Goal: Book appointment/travel/reservation

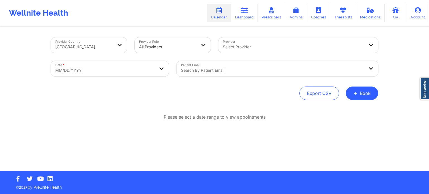
click at [358, 95] on button "+ Book" at bounding box center [361, 92] width 32 height 13
click at [340, 107] on button "Therapy Session" at bounding box center [352, 110] width 43 height 9
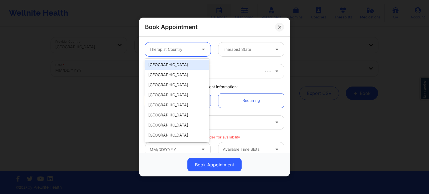
click at [189, 53] on div "Therapist Country" at bounding box center [171, 49] width 52 height 14
click at [184, 63] on div "[GEOGRAPHIC_DATA]" at bounding box center [177, 65] width 64 height 10
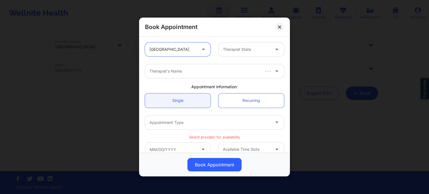
click at [226, 53] on div "Therapist State" at bounding box center [244, 49] width 52 height 14
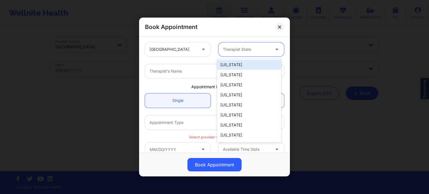
type input "f"
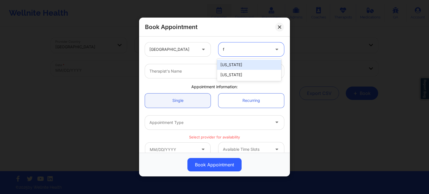
click at [227, 71] on div "[US_STATE]" at bounding box center [249, 75] width 64 height 10
click at [216, 71] on div at bounding box center [209, 71] width 121 height 7
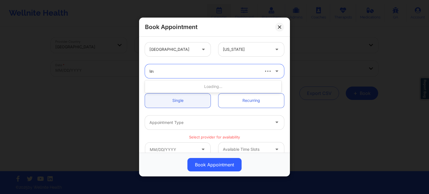
type input "lawa"
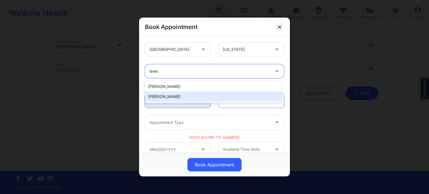
click at [194, 95] on div "Lawanda Martin" at bounding box center [213, 97] width 136 height 10
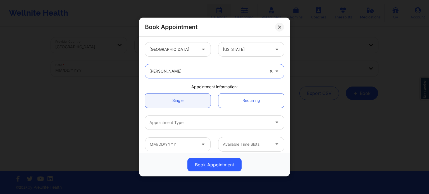
click at [195, 123] on div at bounding box center [209, 122] width 121 height 7
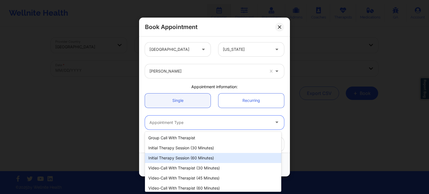
click at [193, 155] on div "Initial Therapy Session (60 minutes)" at bounding box center [213, 158] width 136 height 10
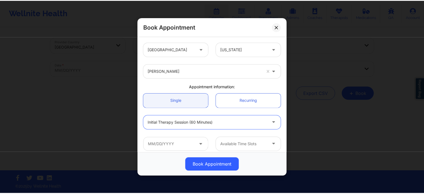
scroll to position [28, 0]
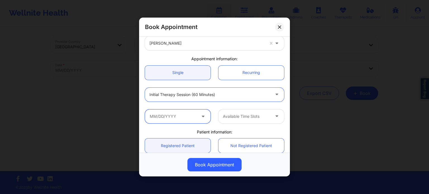
click at [187, 112] on input "text" at bounding box center [178, 116] width 66 height 14
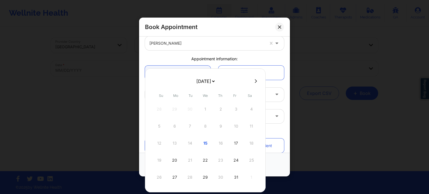
click at [220, 144] on div "12 13 14 15 16 17 18" at bounding box center [205, 143] width 106 height 16
click at [281, 28] on icon at bounding box center [279, 26] width 3 height 3
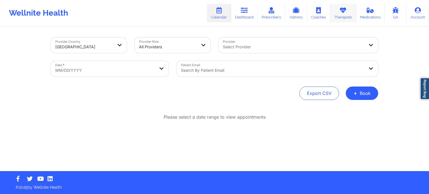
click at [347, 16] on link "Therapists" at bounding box center [343, 13] width 26 height 18
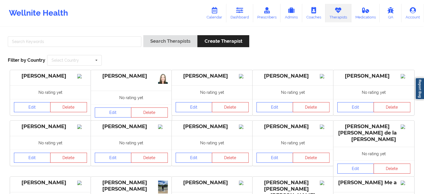
click at [93, 33] on div "Search Therapists Create Therapist Filter by Country Select Country Australia C…" at bounding box center [212, 50] width 417 height 38
click at [89, 41] on input "text" at bounding box center [75, 41] width 134 height 11
click at [143, 35] on button "Search Therapists" at bounding box center [170, 41] width 54 height 12
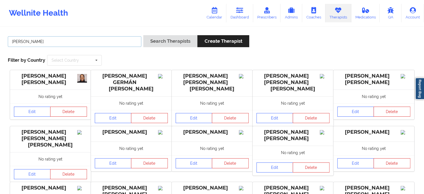
click at [102, 43] on input "nadia" at bounding box center [75, 41] width 134 height 11
click at [143, 35] on button "Search Therapists" at bounding box center [170, 41] width 54 height 12
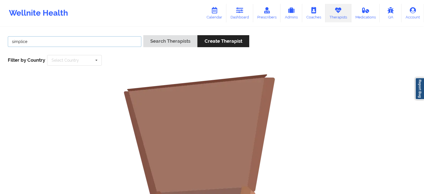
click at [110, 43] on input "simplice" at bounding box center [75, 41] width 134 height 11
click at [143, 35] on button "Search Therapists" at bounding box center [170, 41] width 54 height 12
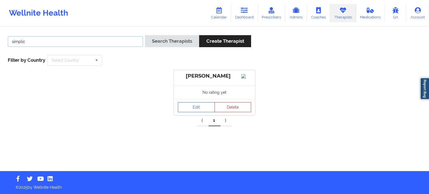
drag, startPoint x: 43, startPoint y: 43, endPoint x: 0, endPoint y: 32, distance: 44.8
click at [0, 32] on div "simplic Search Therapists Create Therapist Filter by Country Select Country Aus…" at bounding box center [214, 99] width 429 height 144
type input "nadia"
click at [110, 86] on div "Seth Monaco No rating yet Edit Delete" at bounding box center [214, 92] width 425 height 45
click at [122, 42] on input "nadia" at bounding box center [75, 41] width 135 height 11
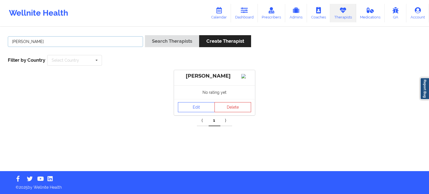
click at [145, 35] on button "Search Therapists" at bounding box center [172, 41] width 54 height 12
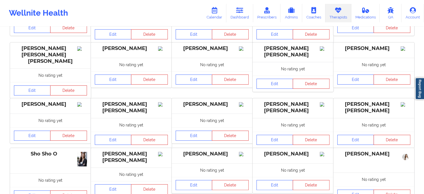
scroll to position [112, 0]
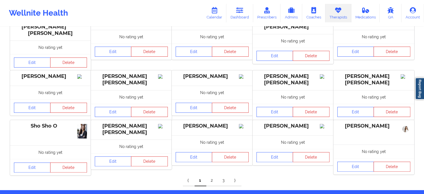
click at [211, 175] on link "2" at bounding box center [212, 180] width 12 height 11
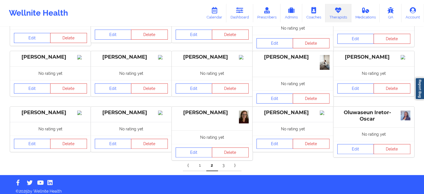
scroll to position [129, 0]
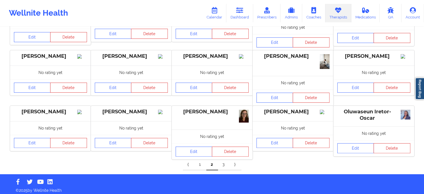
click at [224, 165] on link "3" at bounding box center [224, 164] width 12 height 11
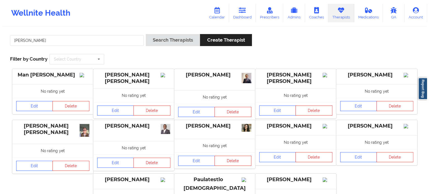
scroll to position [0, 0]
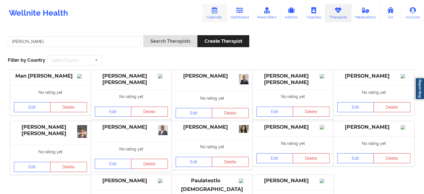
click at [220, 14] on link "Calendar" at bounding box center [215, 13] width 24 height 18
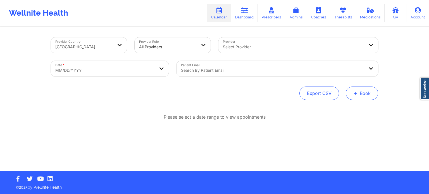
click at [366, 92] on button "+ Book" at bounding box center [361, 92] width 32 height 13
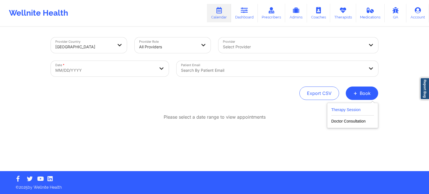
click at [351, 110] on button "Therapy Session" at bounding box center [352, 110] width 43 height 9
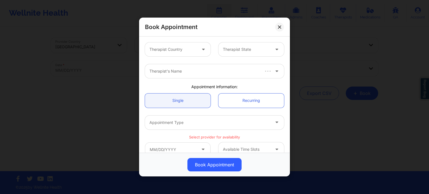
click at [159, 47] on div at bounding box center [172, 49] width 47 height 7
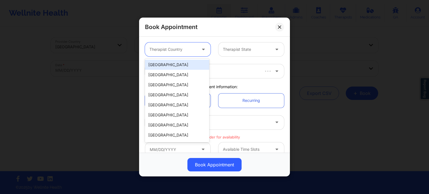
click at [170, 64] on div "[GEOGRAPHIC_DATA]" at bounding box center [177, 65] width 64 height 10
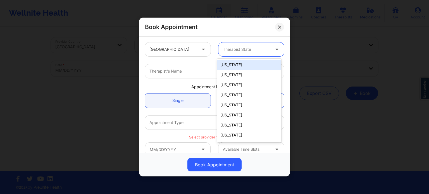
click at [251, 48] on div at bounding box center [246, 49] width 47 height 7
type input "f"
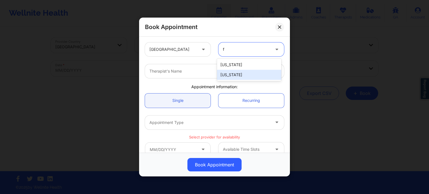
click at [235, 76] on div "[US_STATE]" at bounding box center [249, 75] width 64 height 10
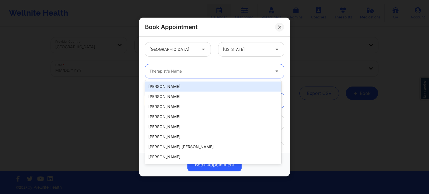
click at [202, 75] on div "Therapist's Name" at bounding box center [208, 71] width 126 height 14
type input "w"
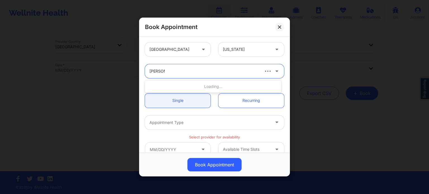
type input "sharice wh"
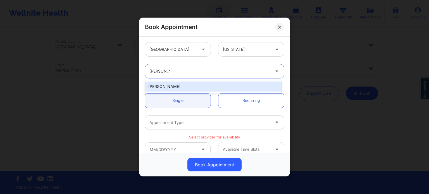
click at [203, 85] on div "Sharice White" at bounding box center [213, 86] width 136 height 10
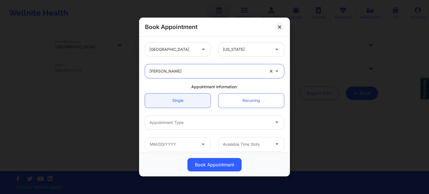
click at [212, 129] on div "Appointment Type" at bounding box center [208, 122] width 126 height 14
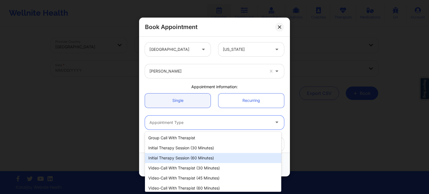
click at [192, 154] on div "Initial Therapy Session (60 minutes)" at bounding box center [213, 158] width 136 height 10
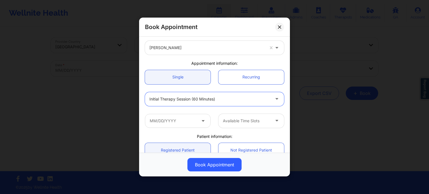
scroll to position [56, 0]
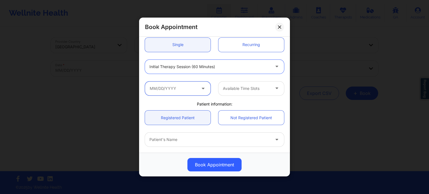
click at [181, 87] on input "text" at bounding box center [178, 88] width 66 height 14
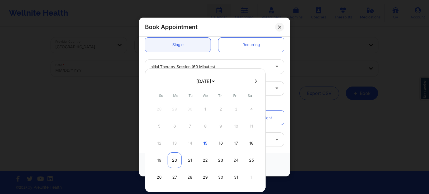
click at [172, 160] on div "20" at bounding box center [174, 160] width 14 height 16
type input "10/20/2025"
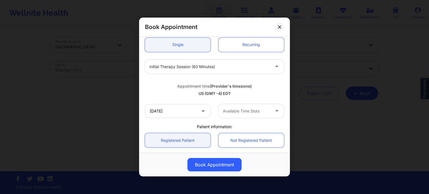
click at [240, 116] on div "Available Time Slots" at bounding box center [244, 111] width 52 height 14
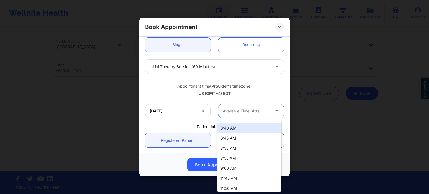
scroll to position [28, 0]
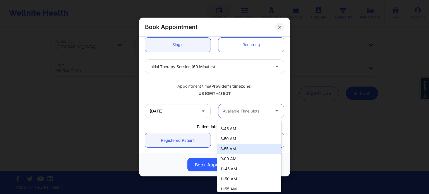
click at [235, 156] on div "9:00 AM" at bounding box center [249, 159] width 64 height 10
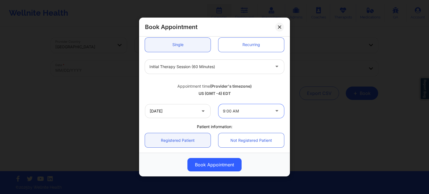
click at [265, 83] on div "Appointment time (Provider's timezone)" at bounding box center [214, 86] width 139 height 6
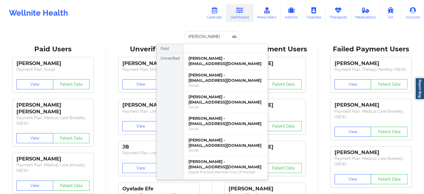
scroll to position [147, 0]
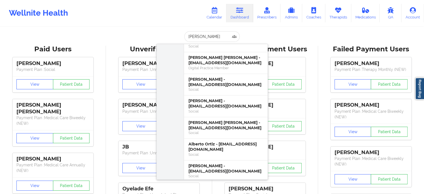
click at [222, 36] on input "[PERSON_NAME]" at bounding box center [211, 36] width 55 height 11
click at [221, 36] on input "[PERSON_NAME]" at bounding box center [211, 36] width 55 height 11
type input "[EMAIL_ADDRESS][DOMAIN_NAME]"
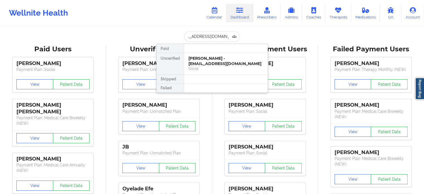
scroll to position [0, 0]
click at [223, 57] on div "[PERSON_NAME] - [EMAIL_ADDRESS][DOMAIN_NAME]" at bounding box center [226, 61] width 75 height 10
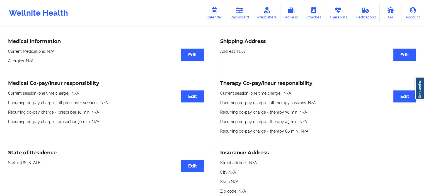
scroll to position [86, 0]
